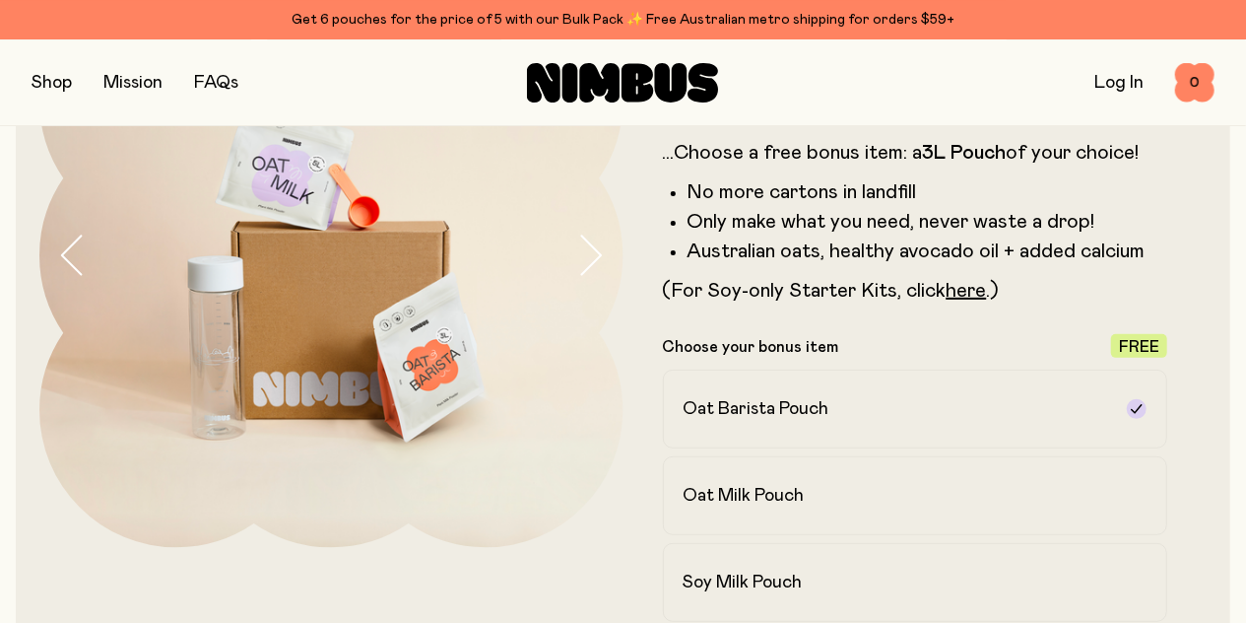
scroll to position [205, 0]
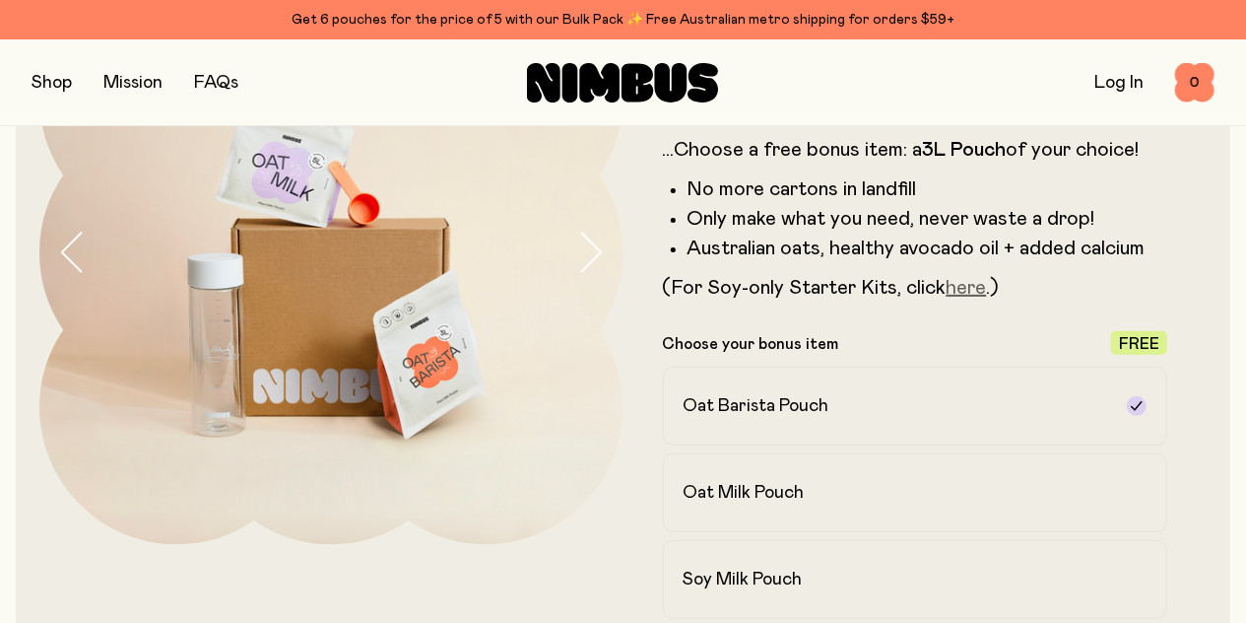
click at [975, 291] on link "here" at bounding box center [967, 288] width 40 height 20
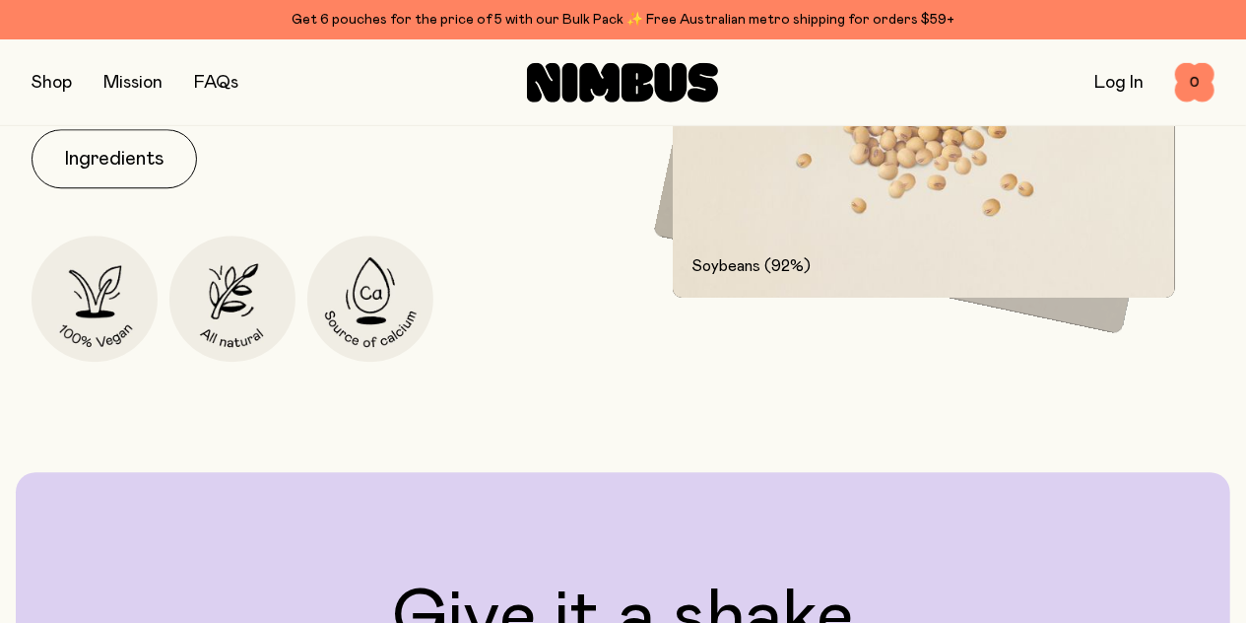
scroll to position [2561, 0]
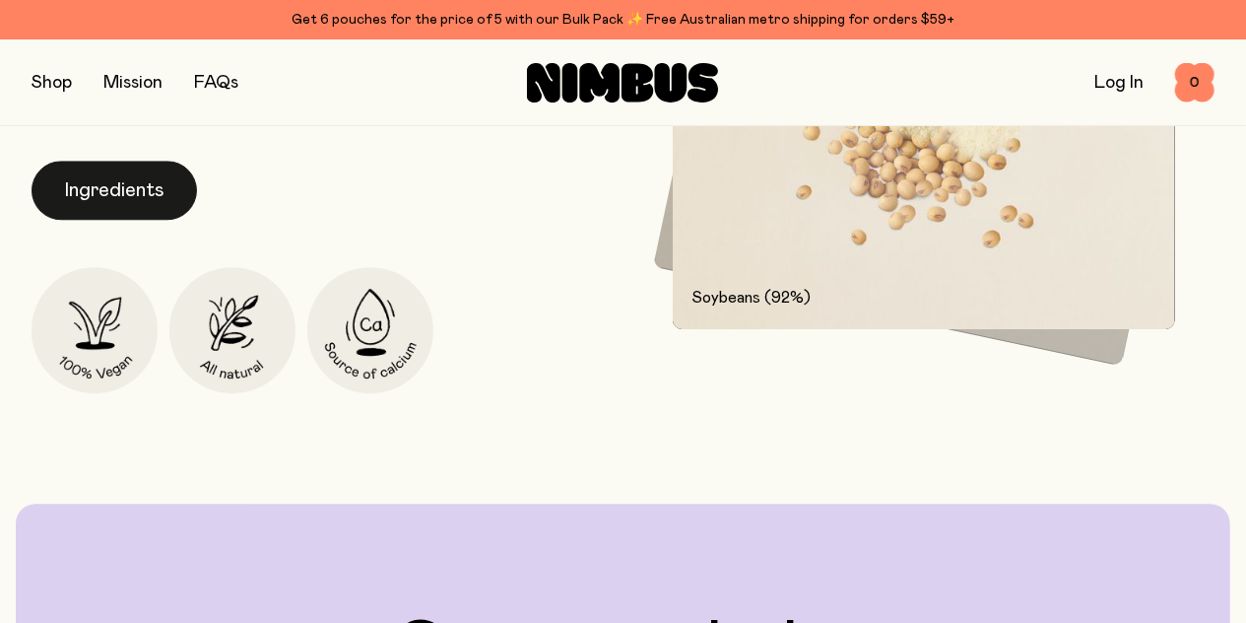
click at [132, 198] on button "Ingredients" at bounding box center [114, 190] width 165 height 59
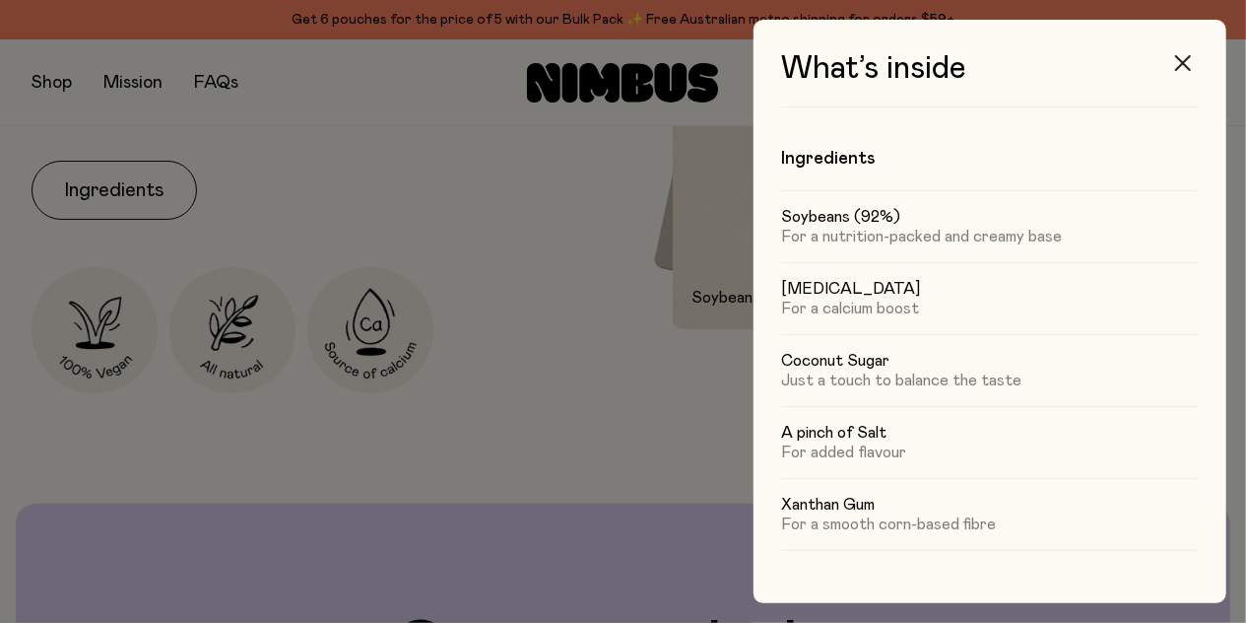
click at [1185, 64] on icon "button" at bounding box center [1183, 63] width 16 height 16
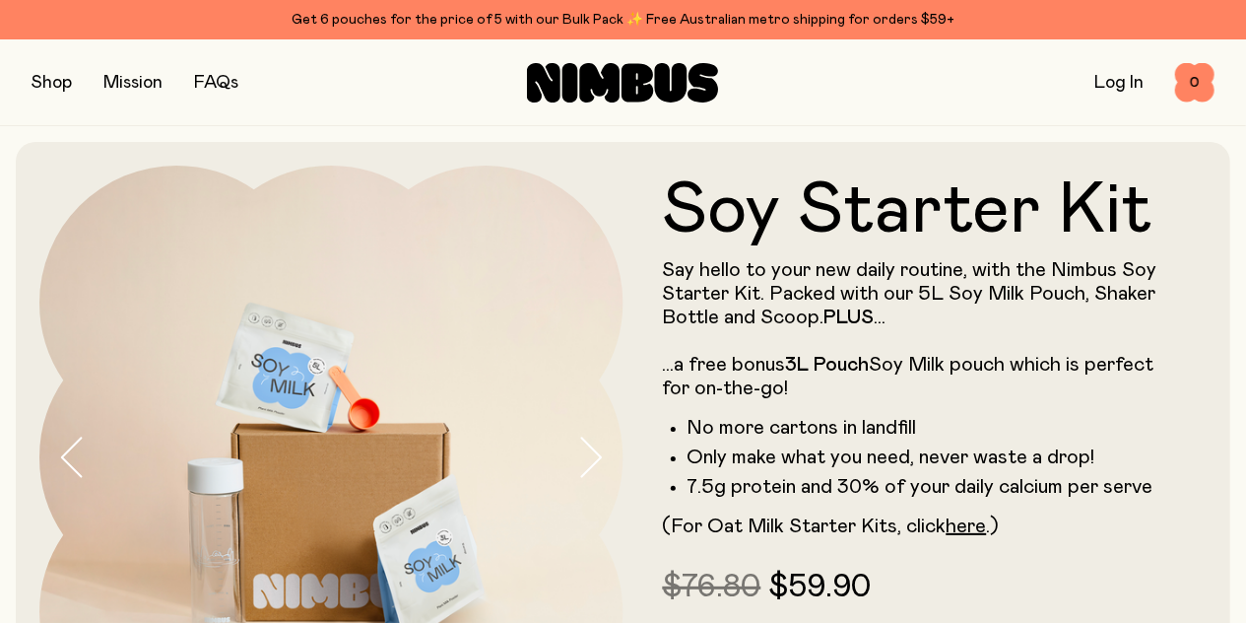
click at [69, 86] on button "button" at bounding box center [52, 83] width 40 height 28
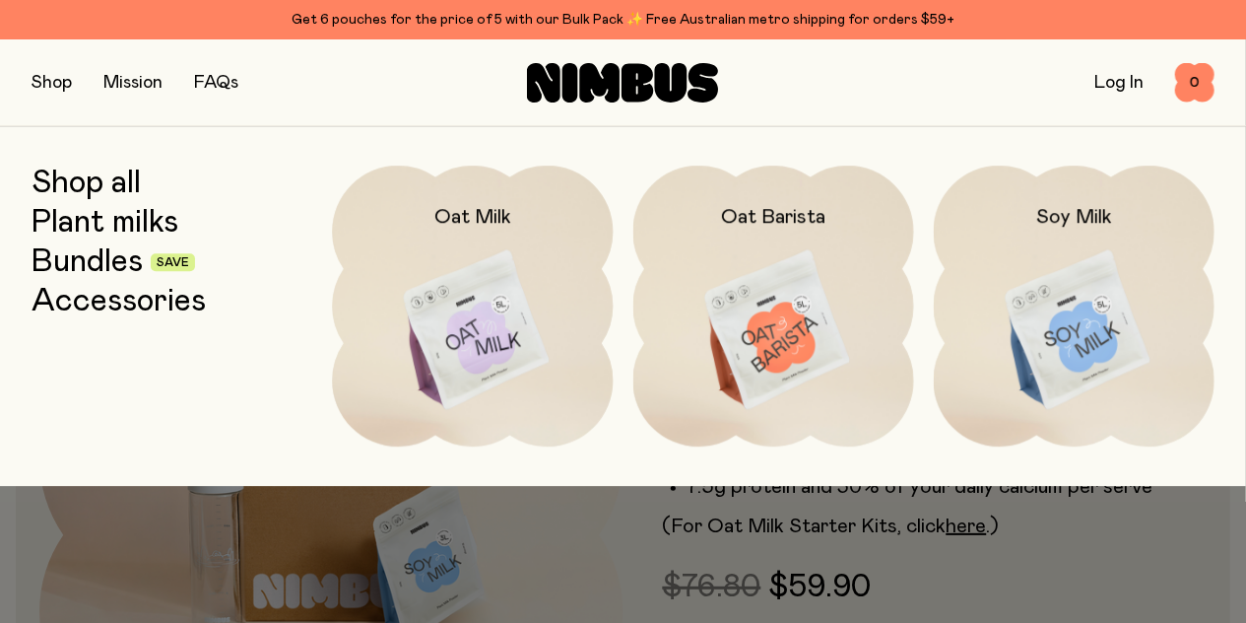
click at [103, 269] on link "Bundles" at bounding box center [87, 261] width 111 height 35
